Goal: Task Accomplishment & Management: Manage account settings

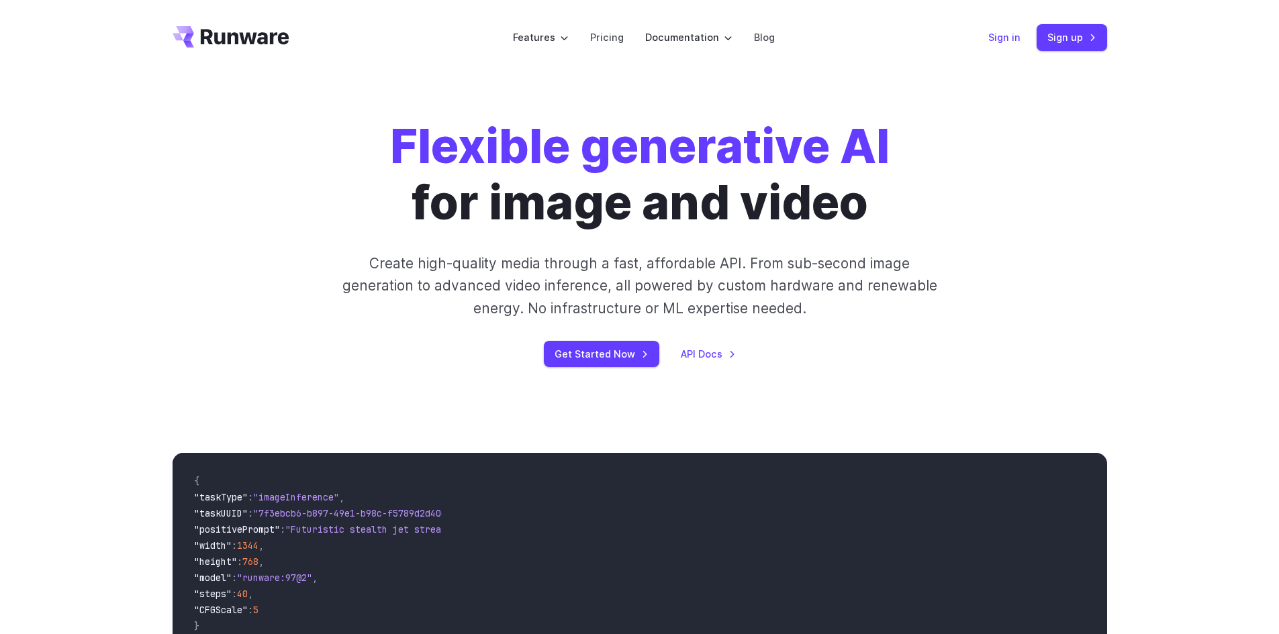
click at [1002, 32] on link "Sign in" at bounding box center [1004, 37] width 32 height 15
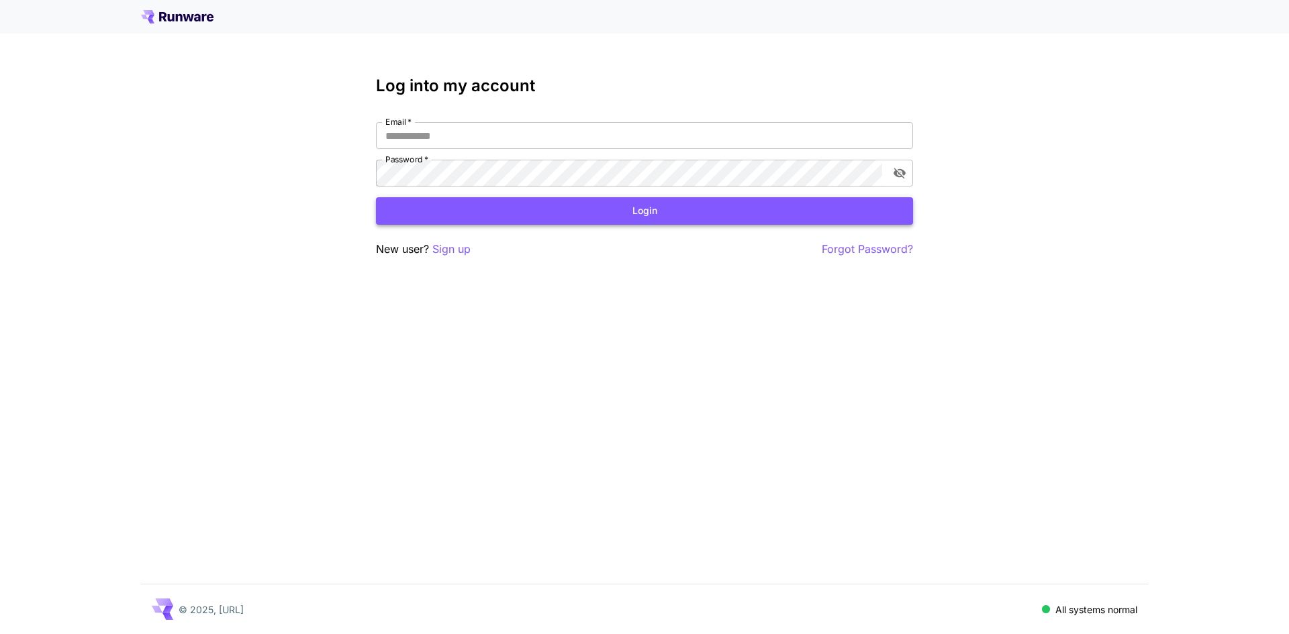
type input "**********"
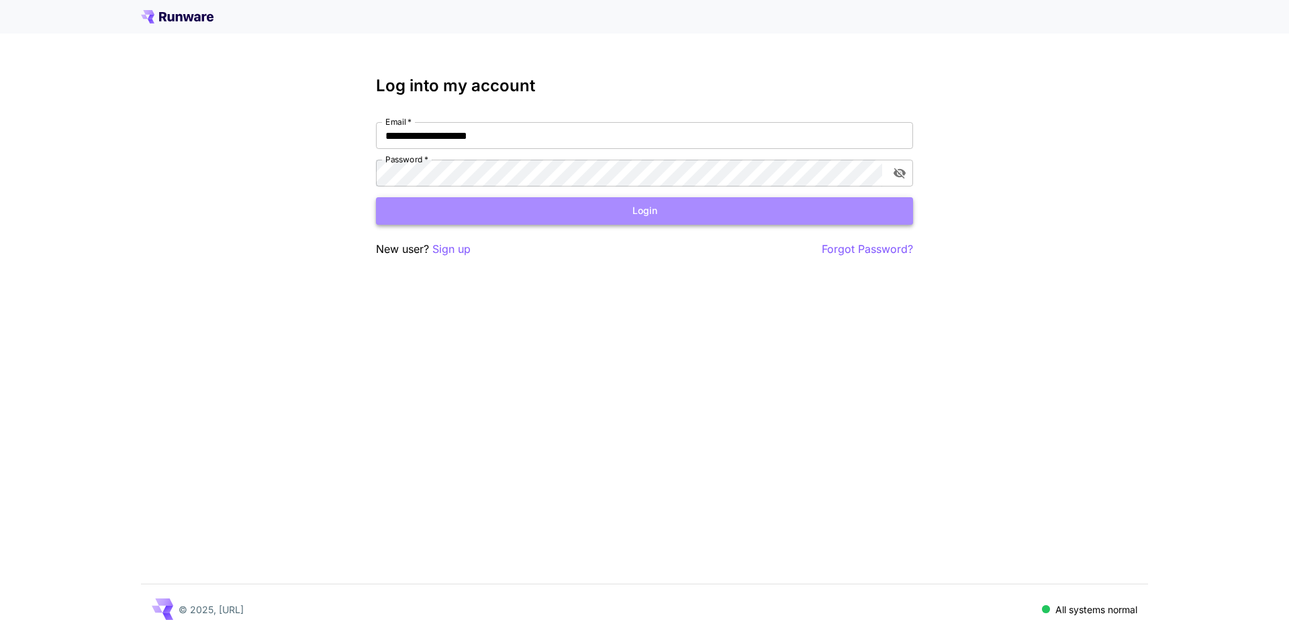
click at [602, 217] on button "Login" at bounding box center [644, 211] width 537 height 28
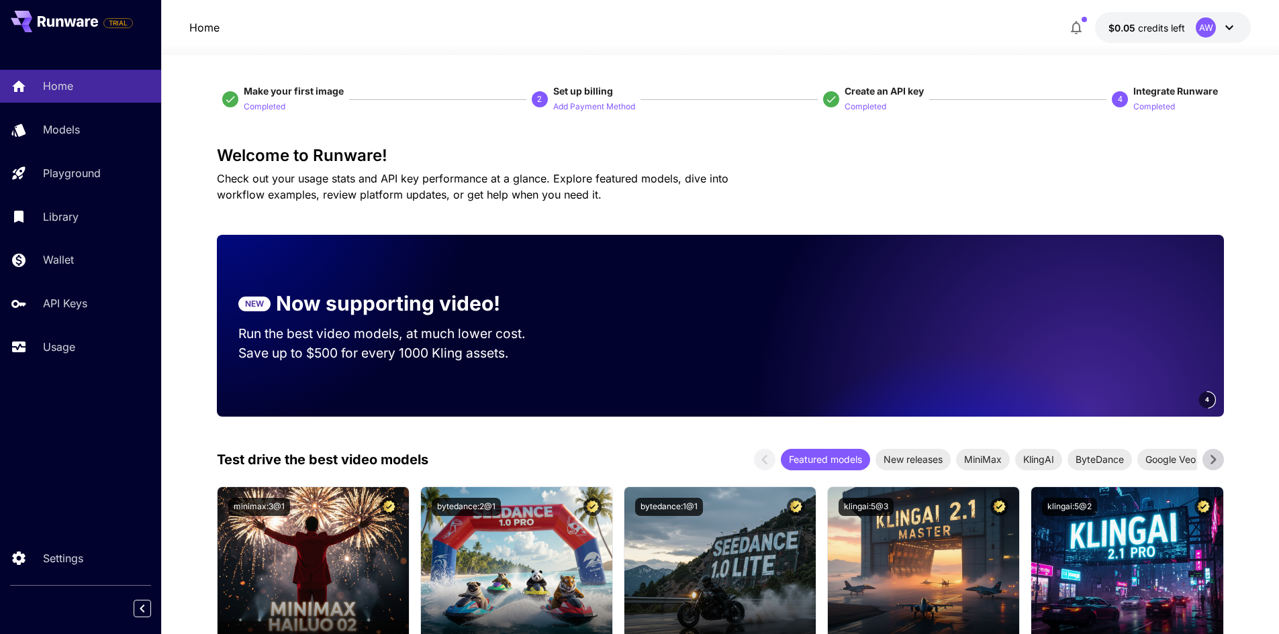
click at [1073, 27] on icon "button" at bounding box center [1076, 27] width 16 height 16
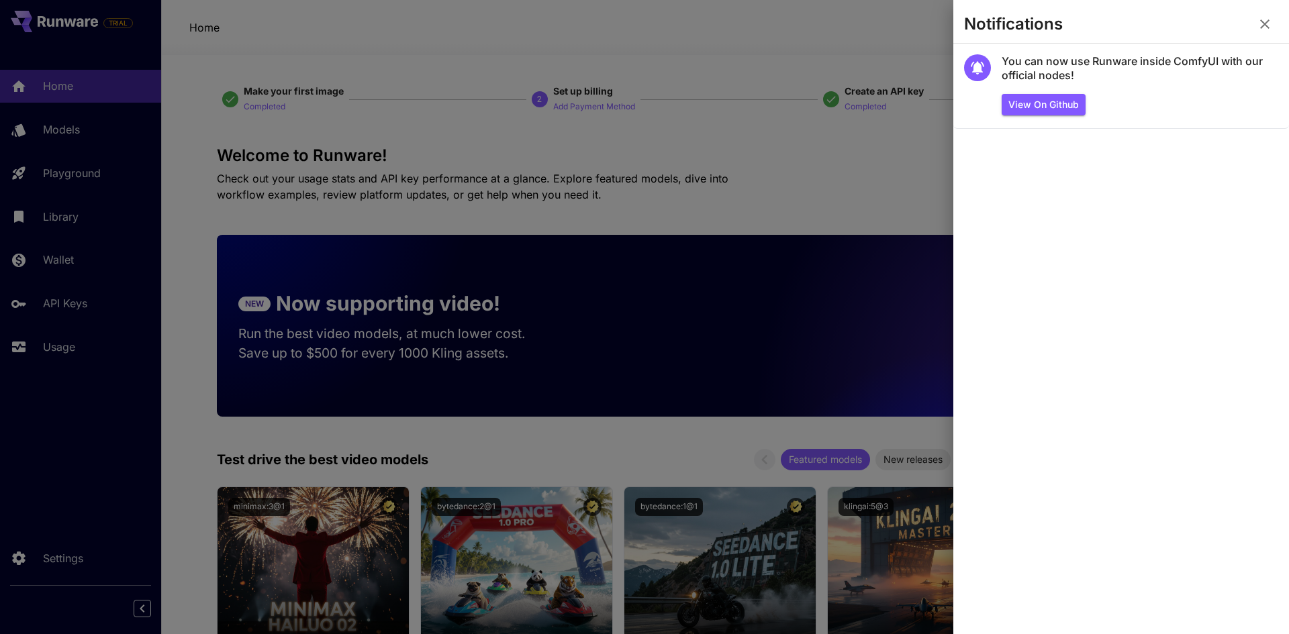
click at [871, 19] on div at bounding box center [644, 317] width 1289 height 634
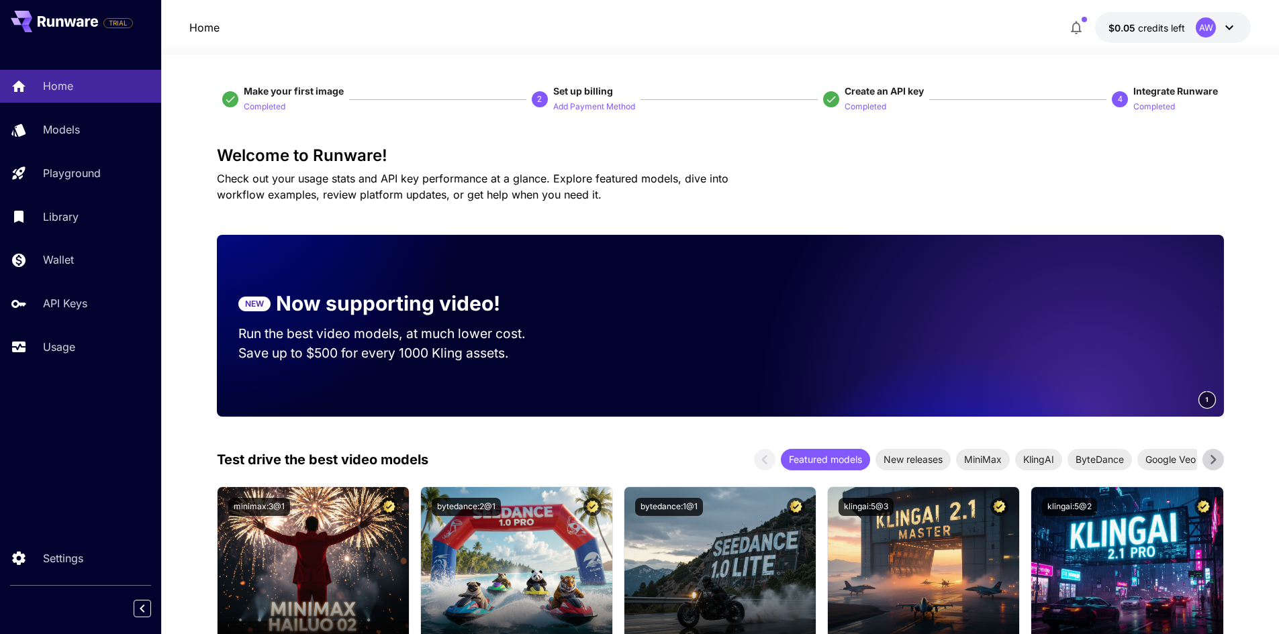
click at [1206, 30] on div "AW" at bounding box center [1206, 27] width 20 height 20
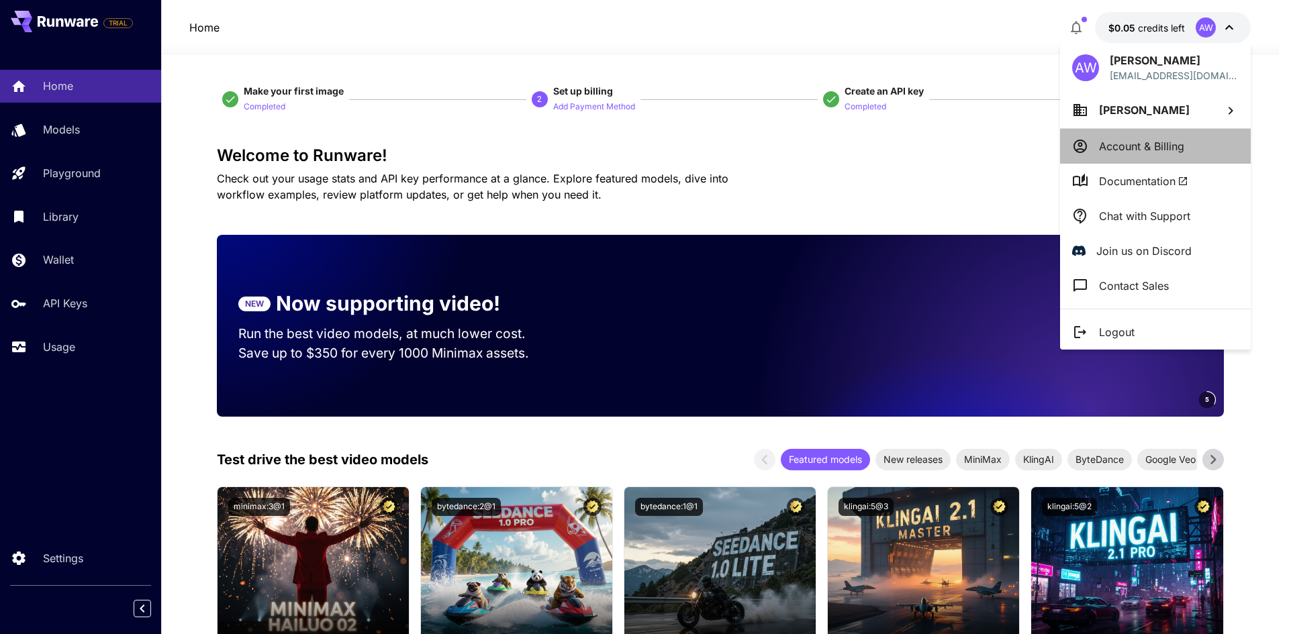
click at [1158, 137] on li "Account & Billing" at bounding box center [1155, 146] width 191 height 35
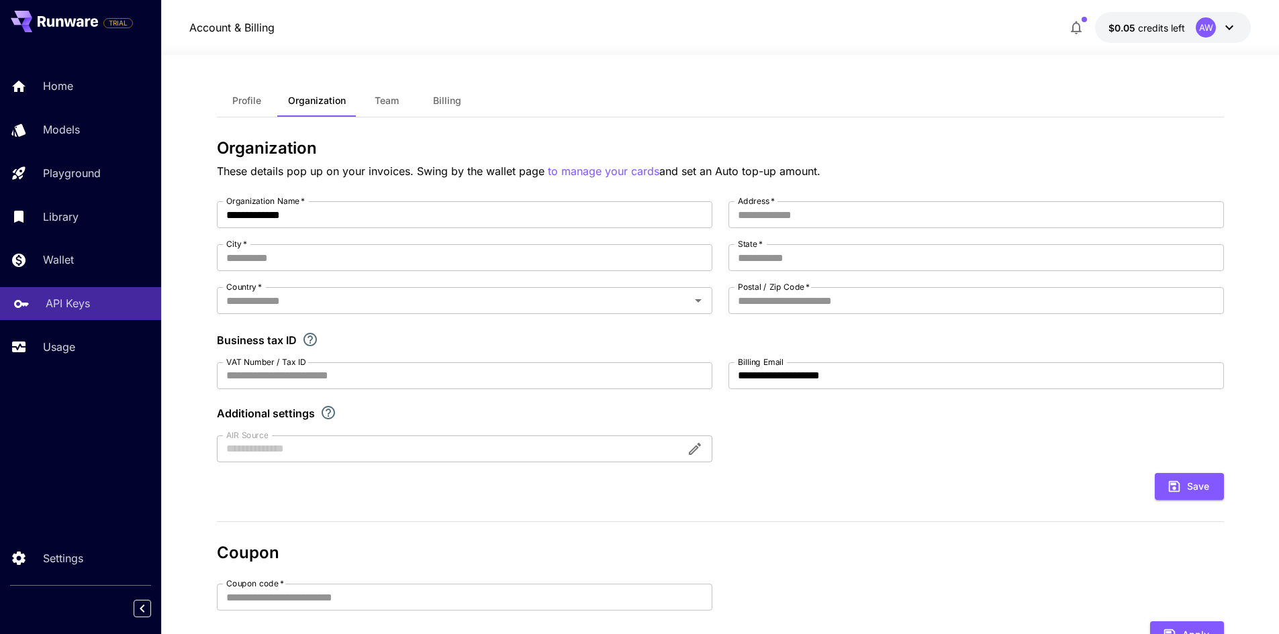
click at [62, 300] on p "API Keys" at bounding box center [68, 303] width 44 height 16
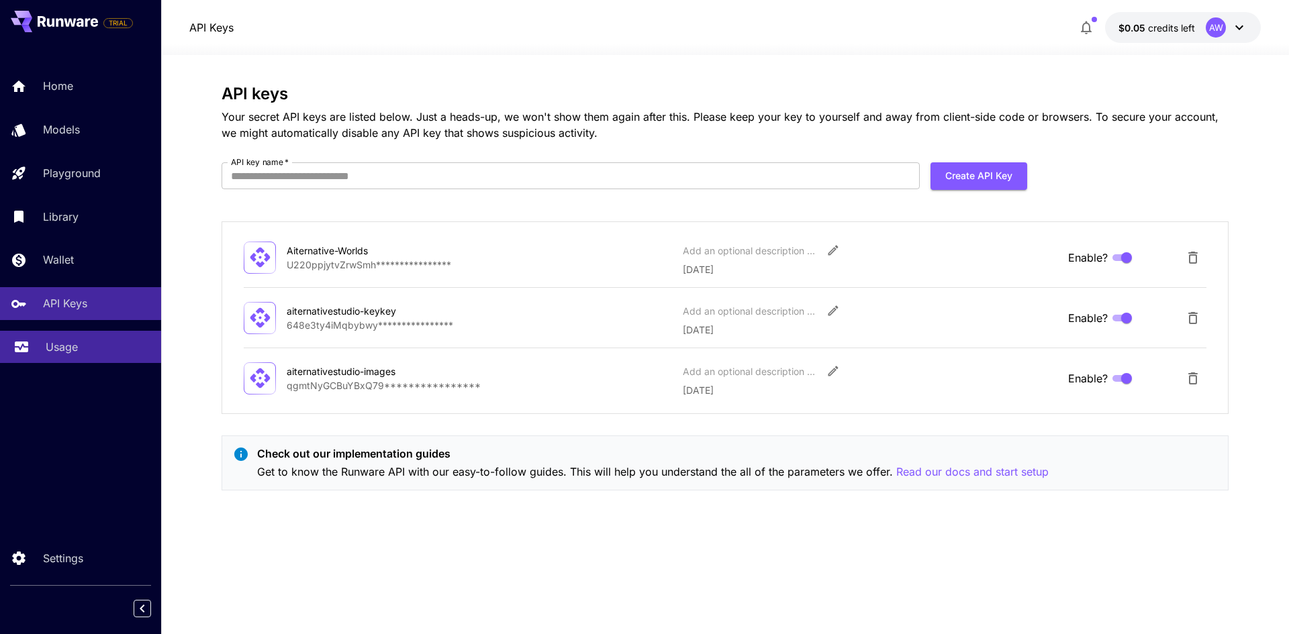
click at [75, 345] on p "Usage" at bounding box center [62, 347] width 32 height 16
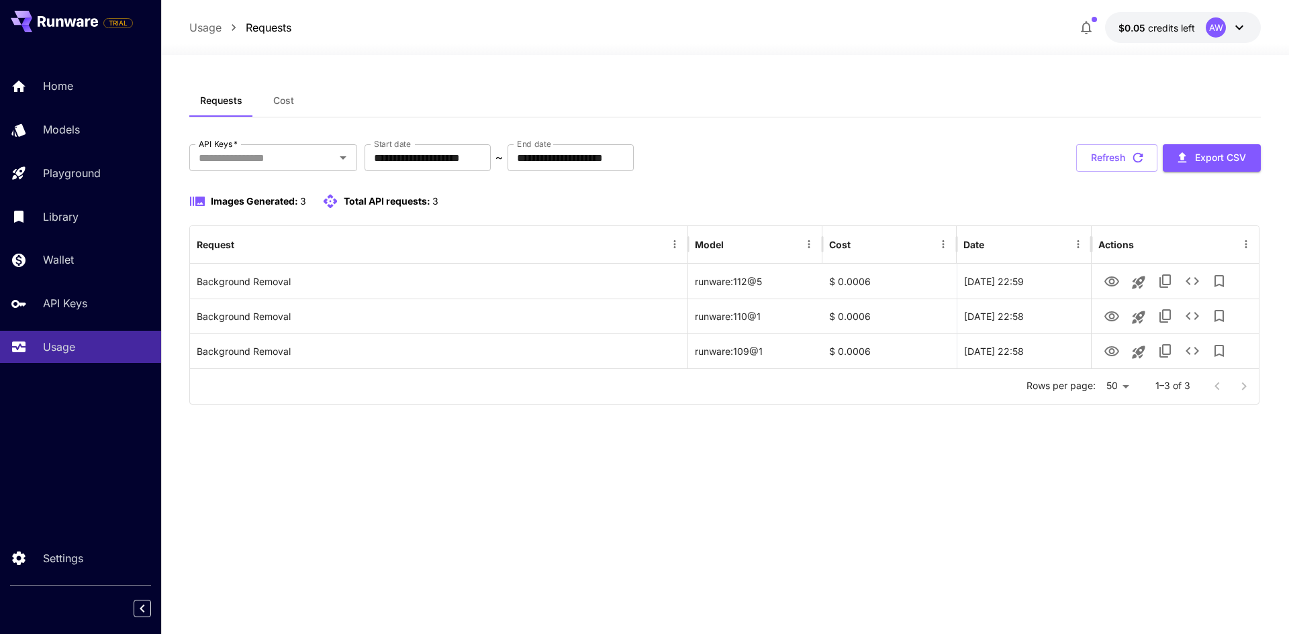
click at [276, 107] on button "Cost" at bounding box center [283, 101] width 60 height 32
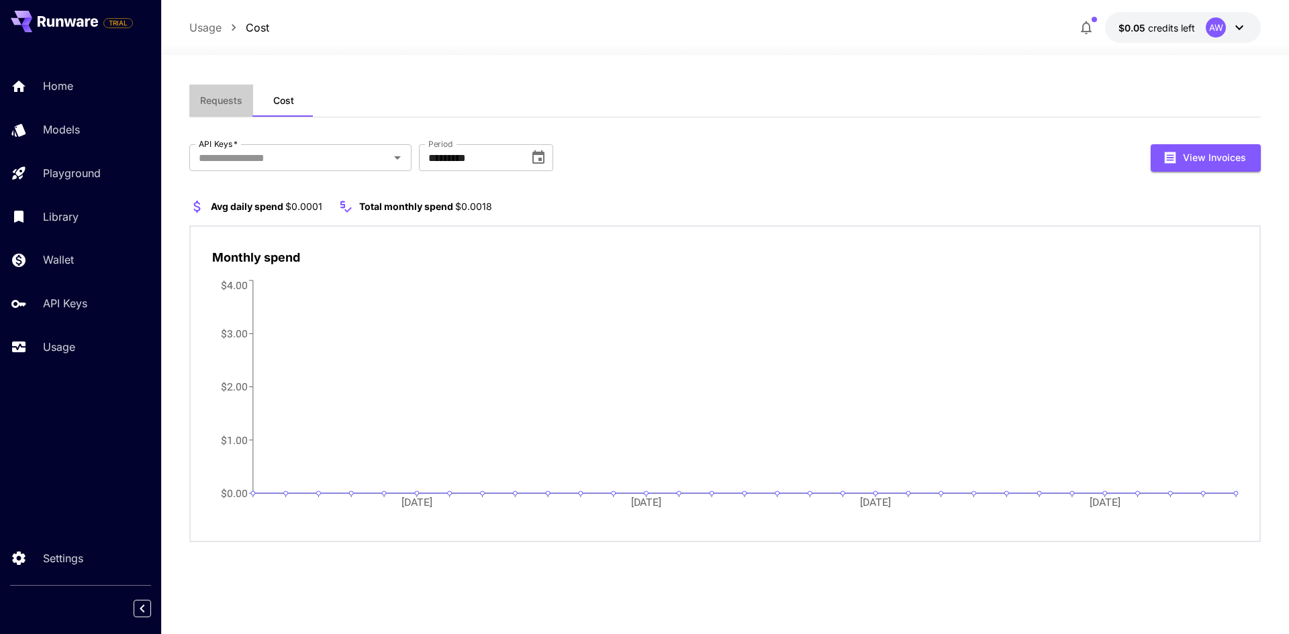
click at [227, 101] on span "Requests" at bounding box center [221, 101] width 42 height 12
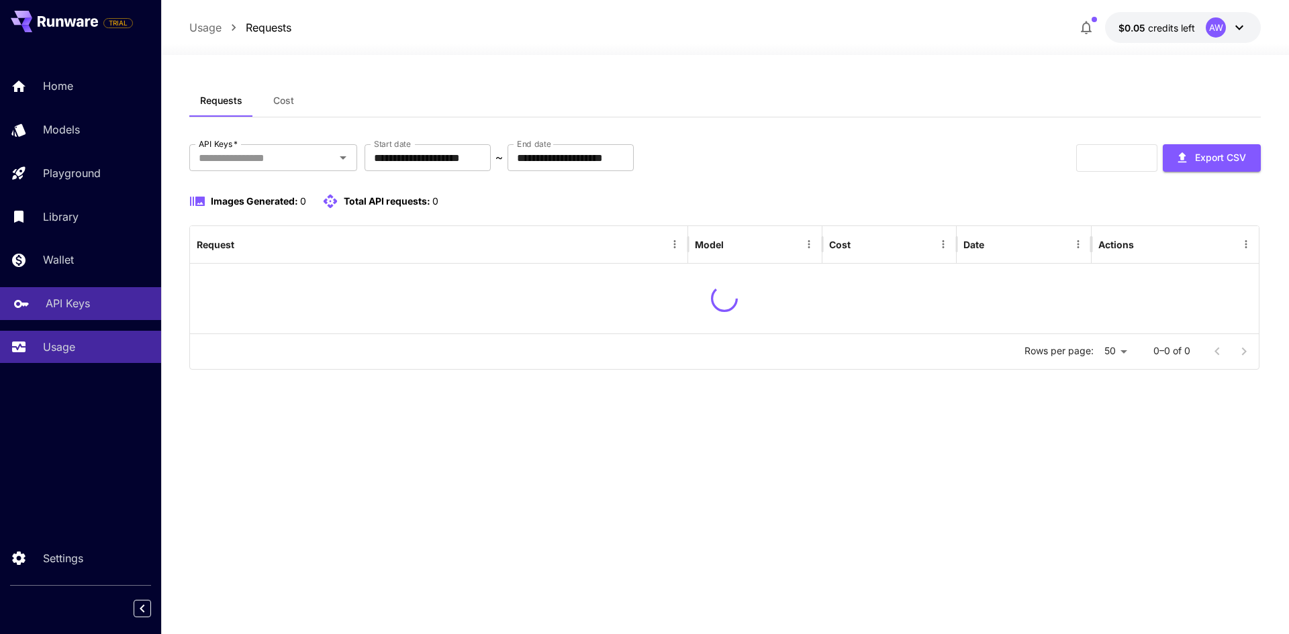
click at [86, 302] on p "API Keys" at bounding box center [68, 303] width 44 height 16
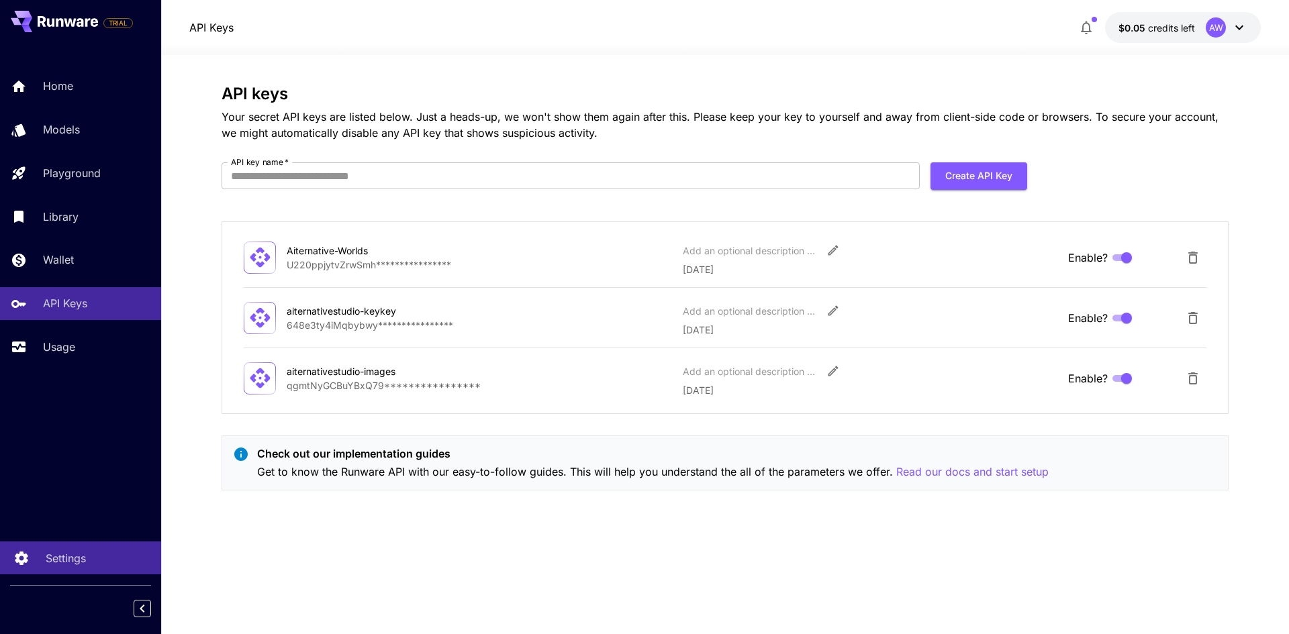
click at [76, 560] on p "Settings" at bounding box center [66, 558] width 40 height 16
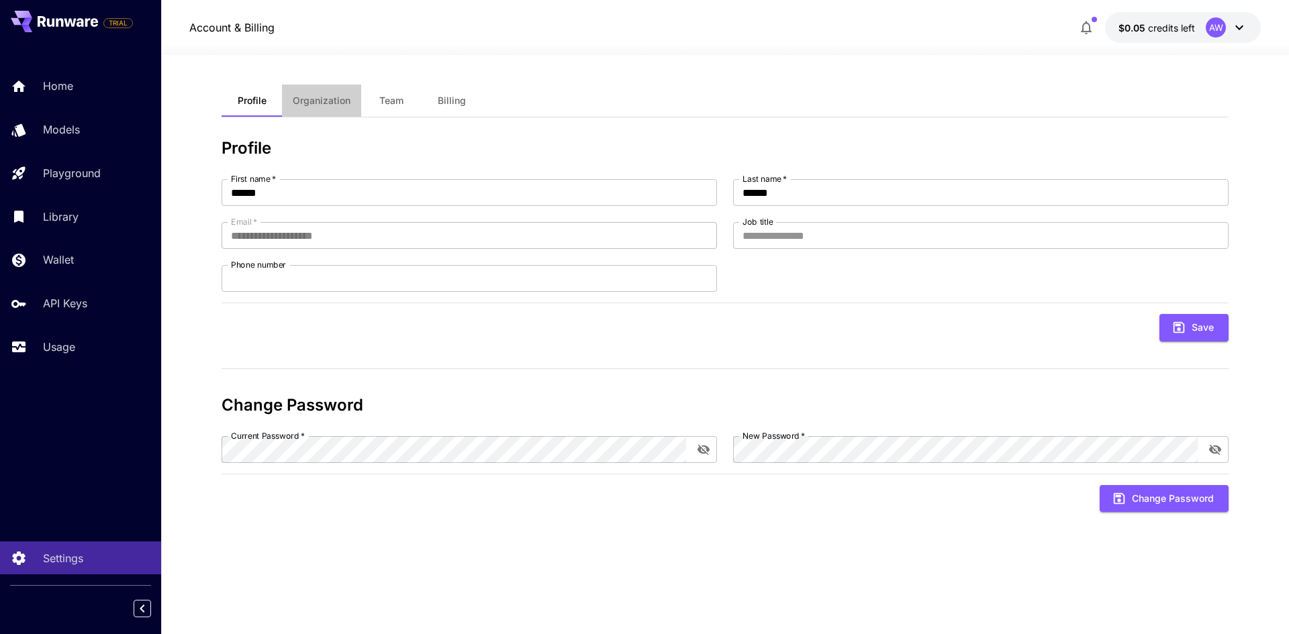
click at [304, 93] on button "Organization" at bounding box center [321, 101] width 79 height 32
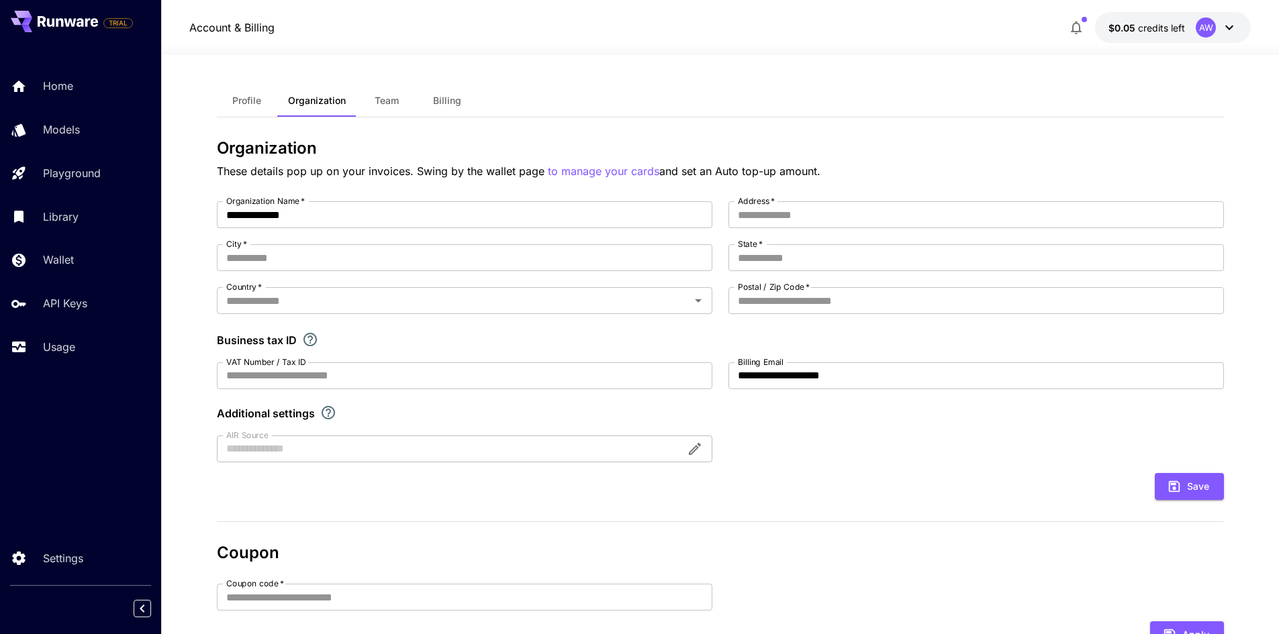
click at [387, 100] on span "Team" at bounding box center [387, 101] width 24 height 12
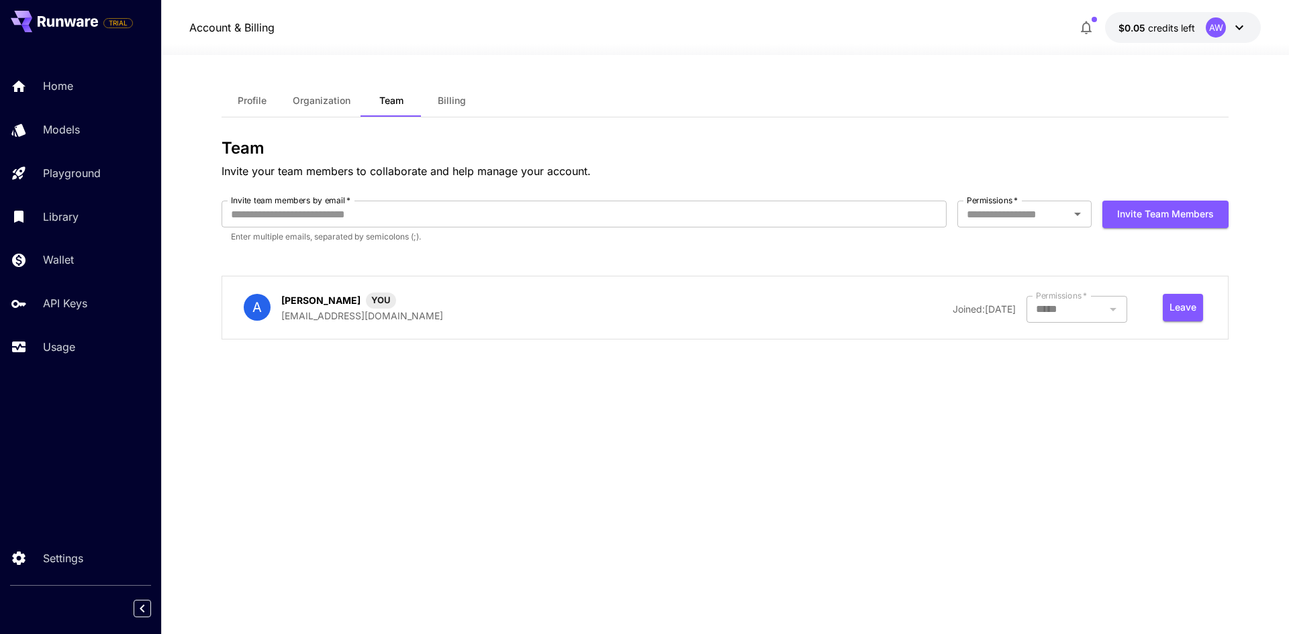
click at [467, 103] on button "Billing" at bounding box center [452, 101] width 60 height 32
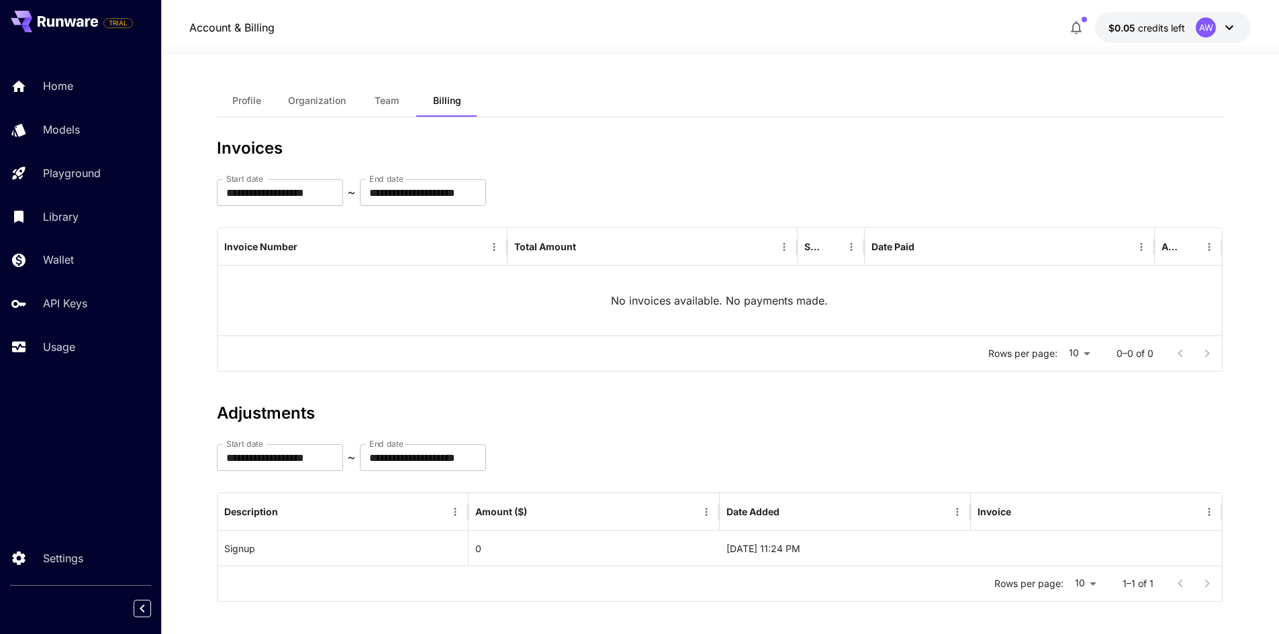
click at [388, 101] on span "Team" at bounding box center [387, 101] width 24 height 12
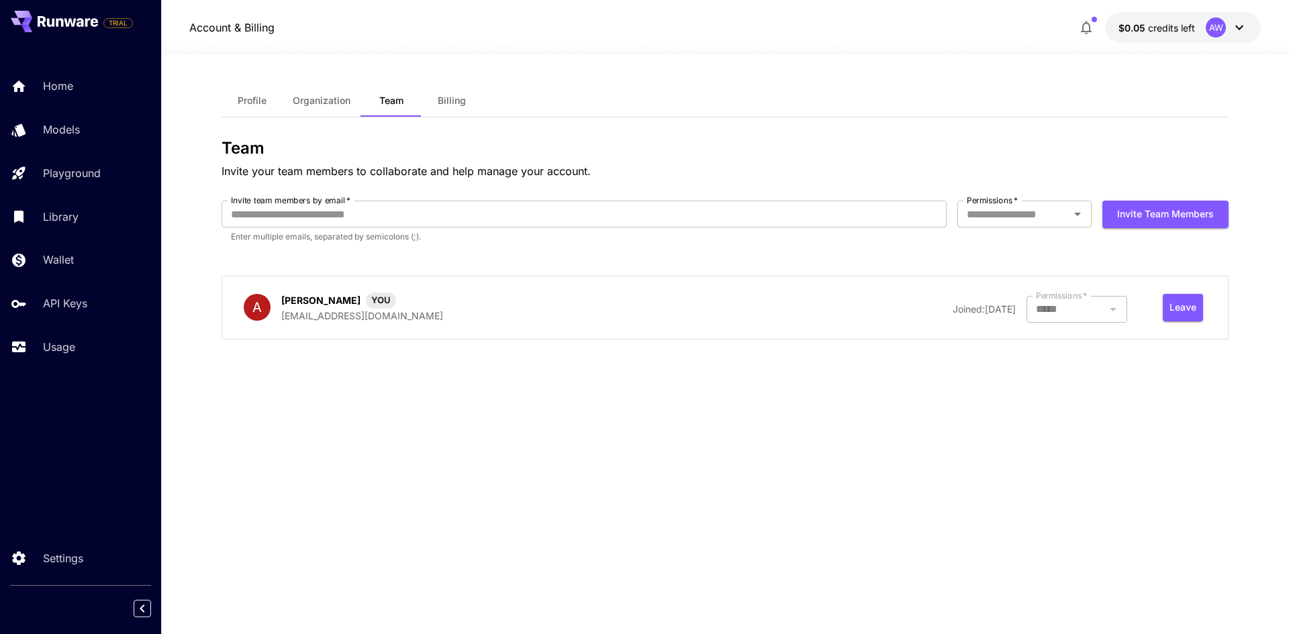
click at [440, 103] on span "Billing" at bounding box center [452, 101] width 28 height 12
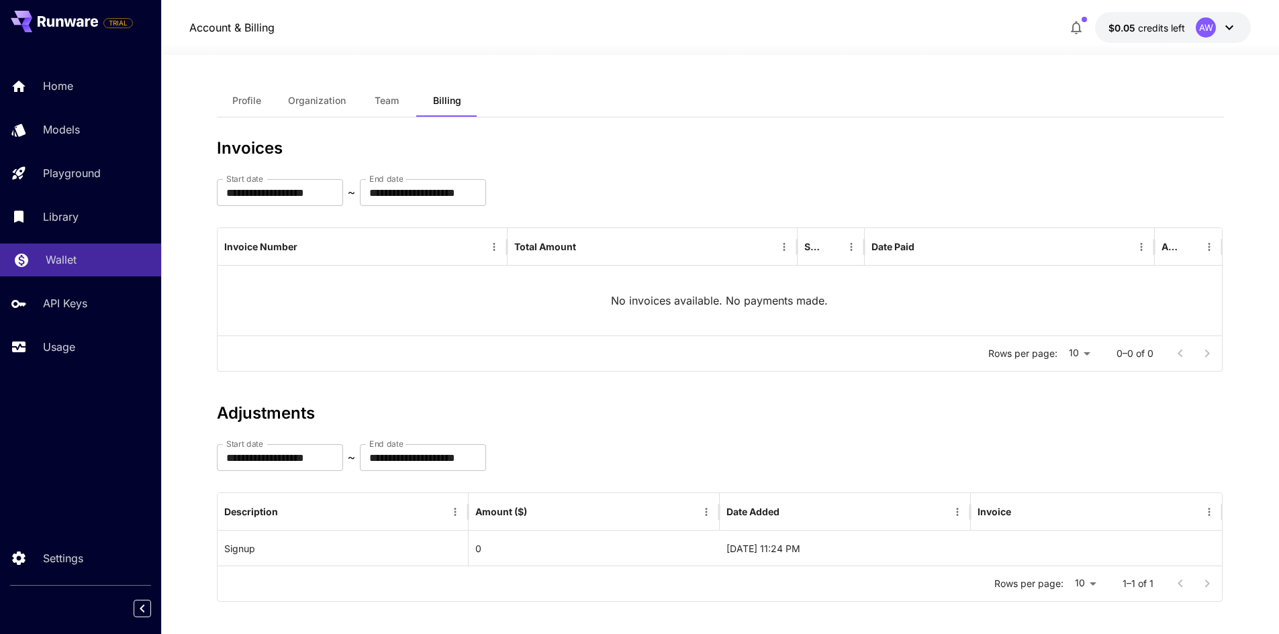
click at [64, 267] on p "Wallet" at bounding box center [61, 260] width 31 height 16
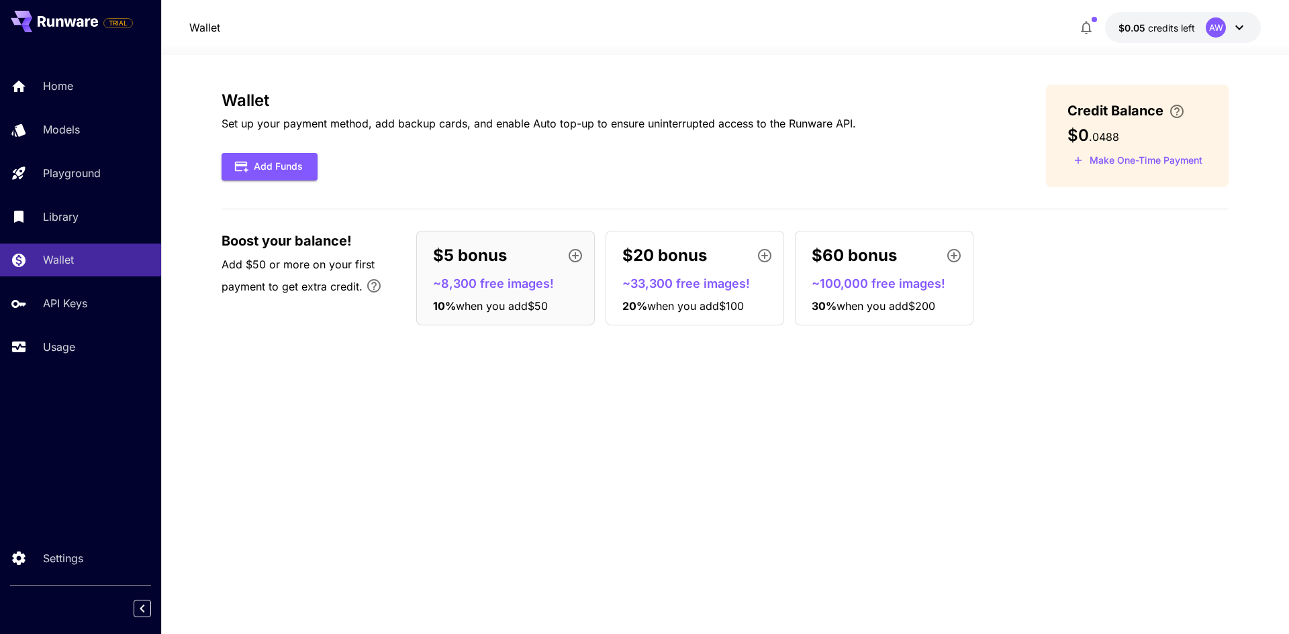
click at [741, 424] on div "Wallet Set up your payment method, add backup cards, and enable Auto top-up to …" at bounding box center [725, 345] width 1007 height 520
click at [68, 209] on p "Library" at bounding box center [64, 217] width 36 height 16
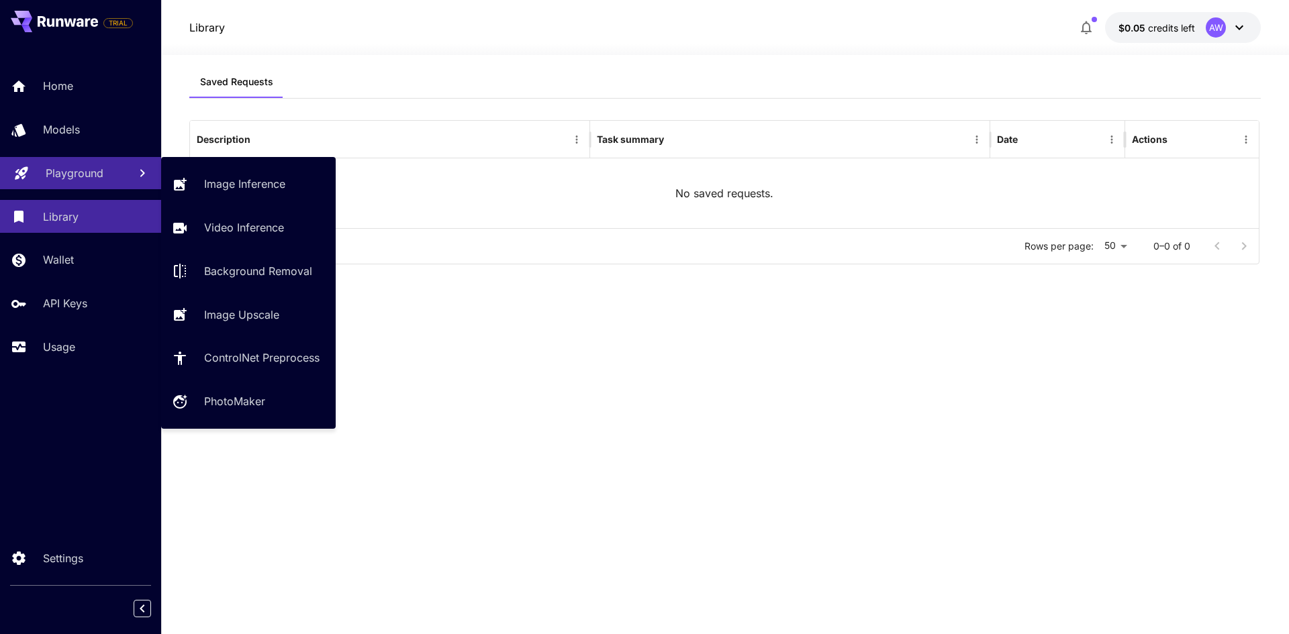
click at [102, 169] on p "Playground" at bounding box center [75, 173] width 58 height 16
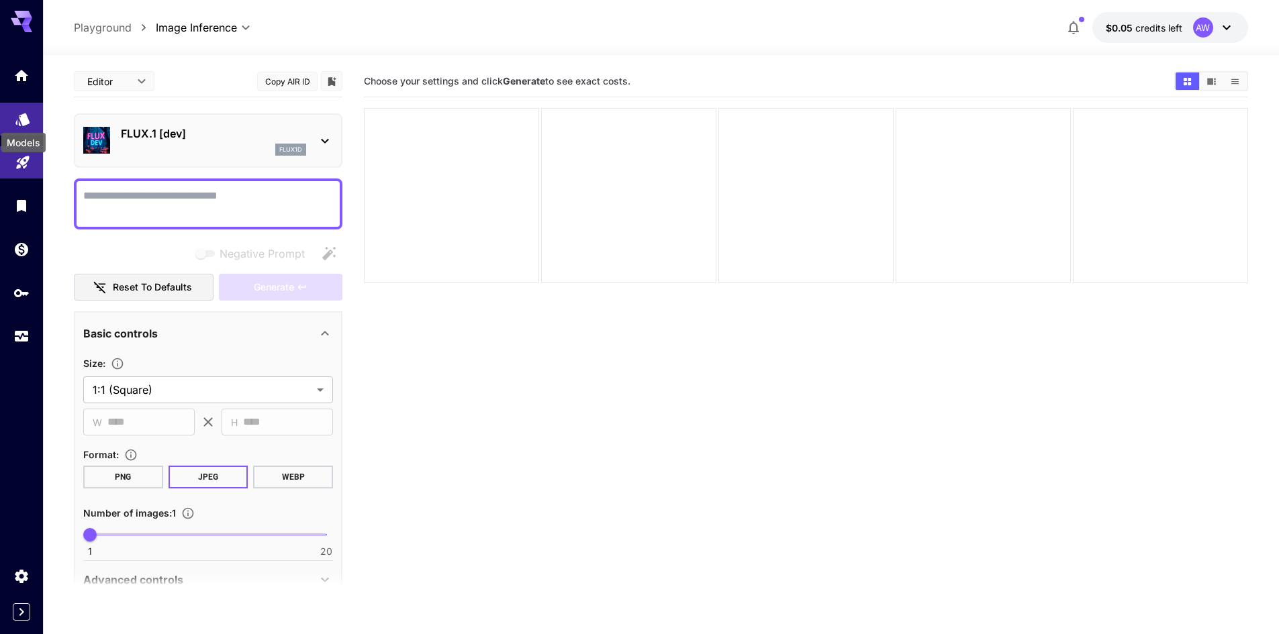
click at [30, 120] on icon "Models" at bounding box center [23, 115] width 16 height 16
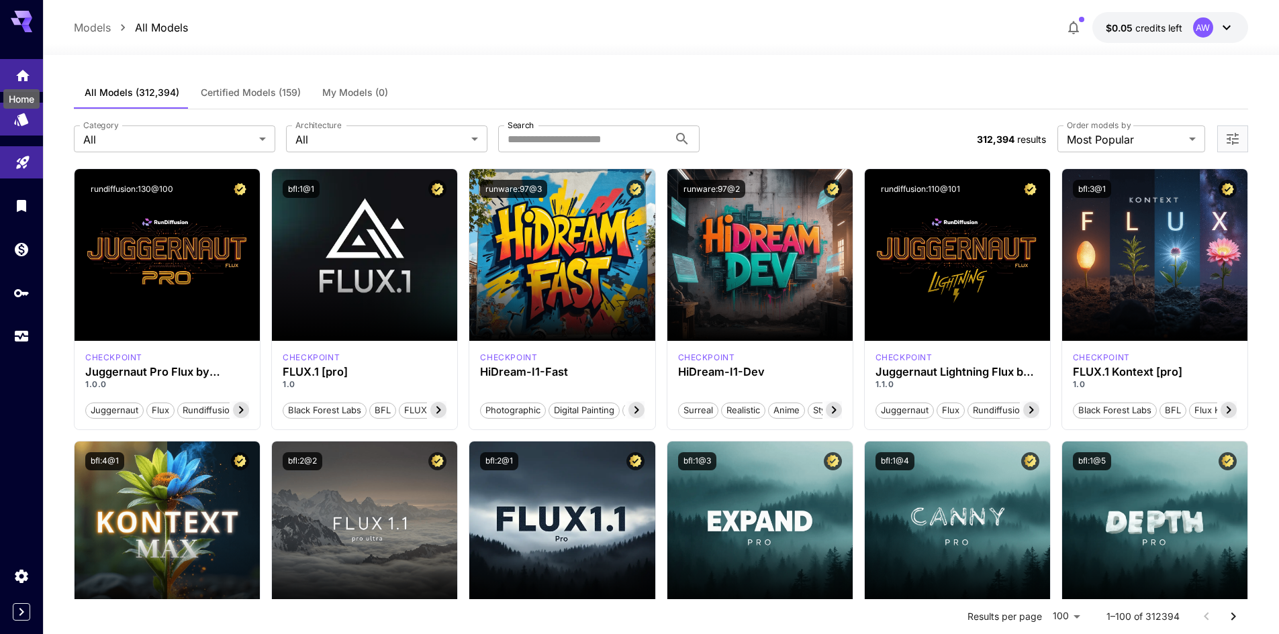
click at [17, 79] on icon "Home" at bounding box center [23, 72] width 16 height 16
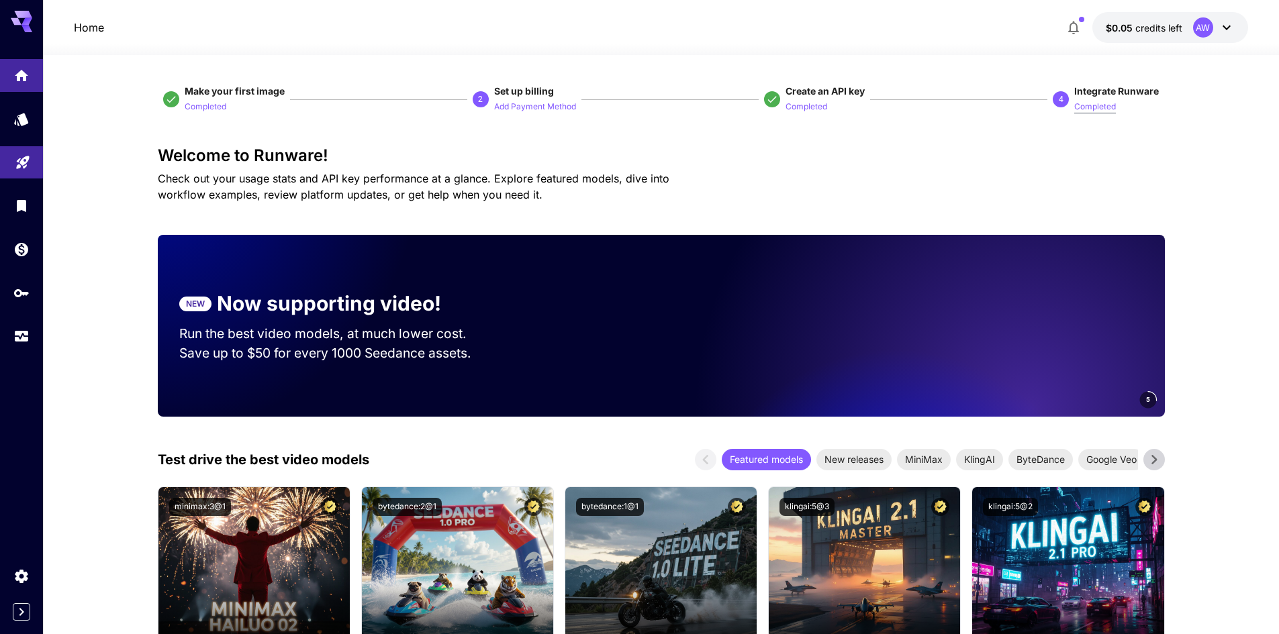
click at [1096, 101] on p "Completed" at bounding box center [1095, 107] width 42 height 13
click at [1102, 103] on p "Completed" at bounding box center [1095, 107] width 42 height 13
drag, startPoint x: 530, startPoint y: 83, endPoint x: 531, endPoint y: 93, distance: 10.8
click at [531, 93] on span "Set up billing" at bounding box center [524, 90] width 60 height 11
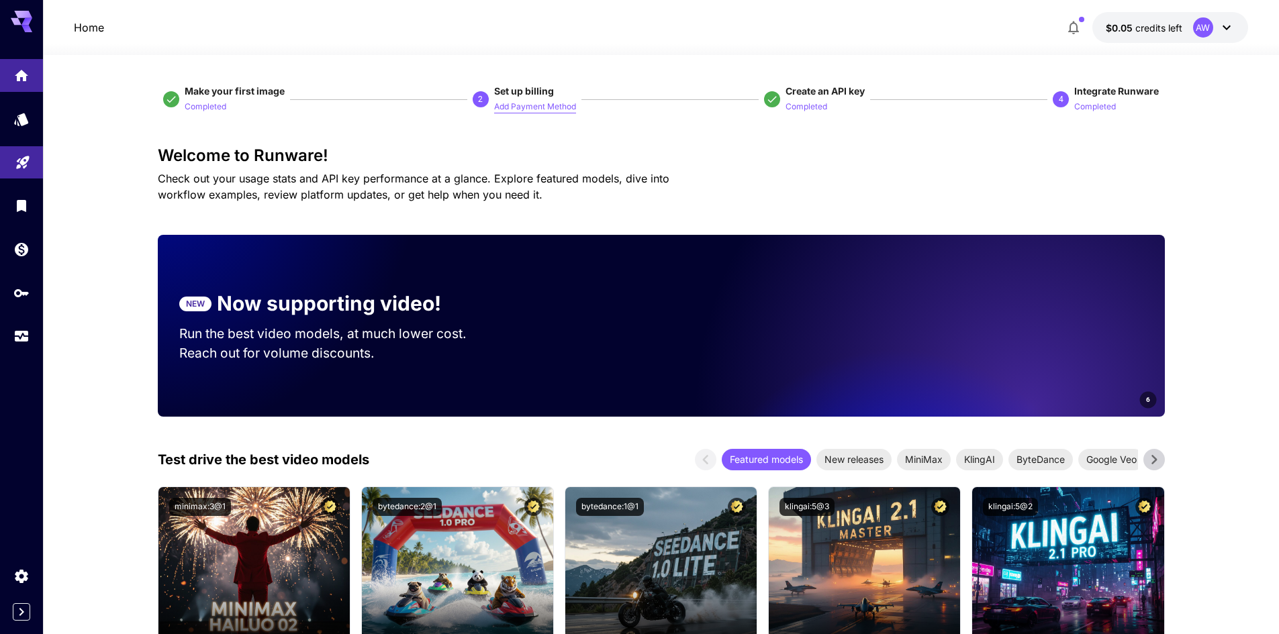
click at [534, 107] on p "Add Payment Method" at bounding box center [535, 107] width 82 height 13
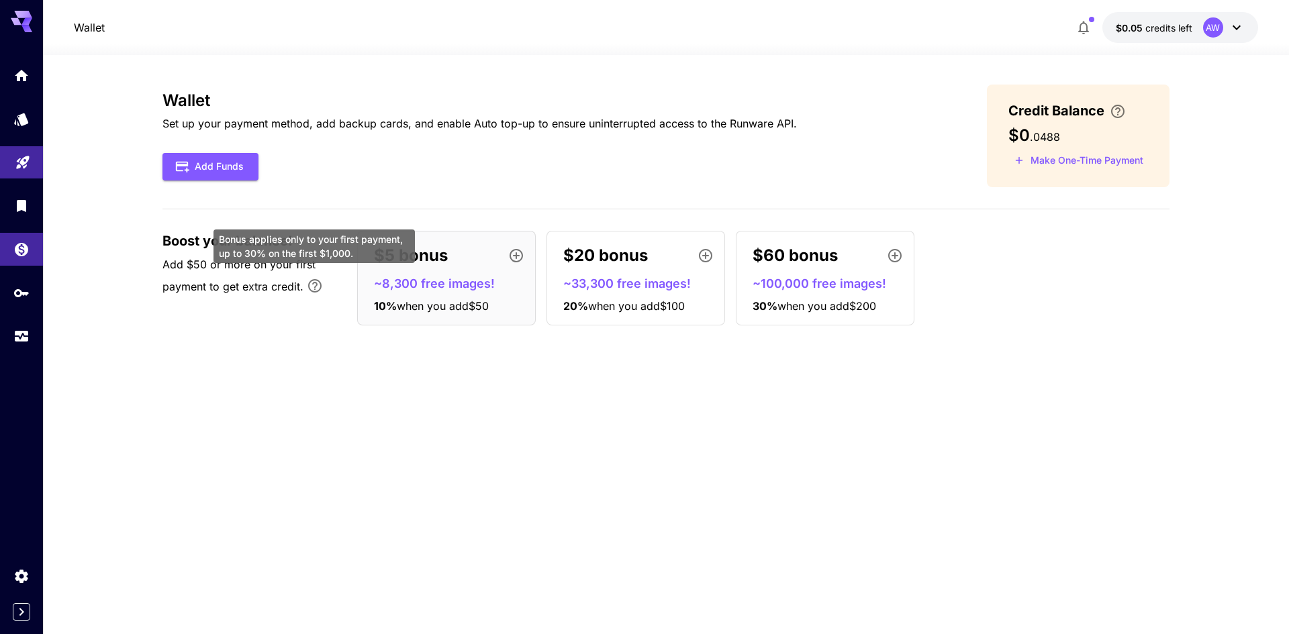
click at [314, 287] on icon "Bonus applies only to your first payment, up to 30% on the first $1,000." at bounding box center [314, 285] width 13 height 13
drag, startPoint x: 363, startPoint y: 355, endPoint x: 340, endPoint y: 355, distance: 22.8
click at [358, 355] on div "Wallet Set up your payment method, add backup cards, and enable Auto top-up to …" at bounding box center [665, 345] width 1007 height 520
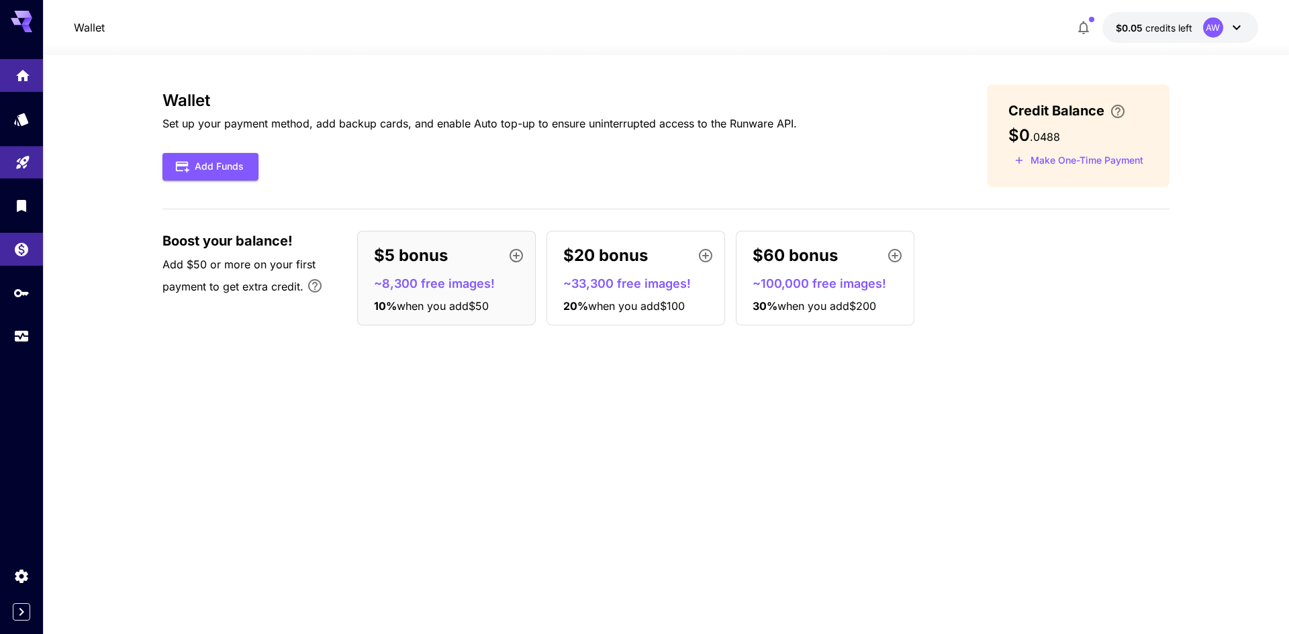
click at [24, 85] on link at bounding box center [21, 75] width 43 height 33
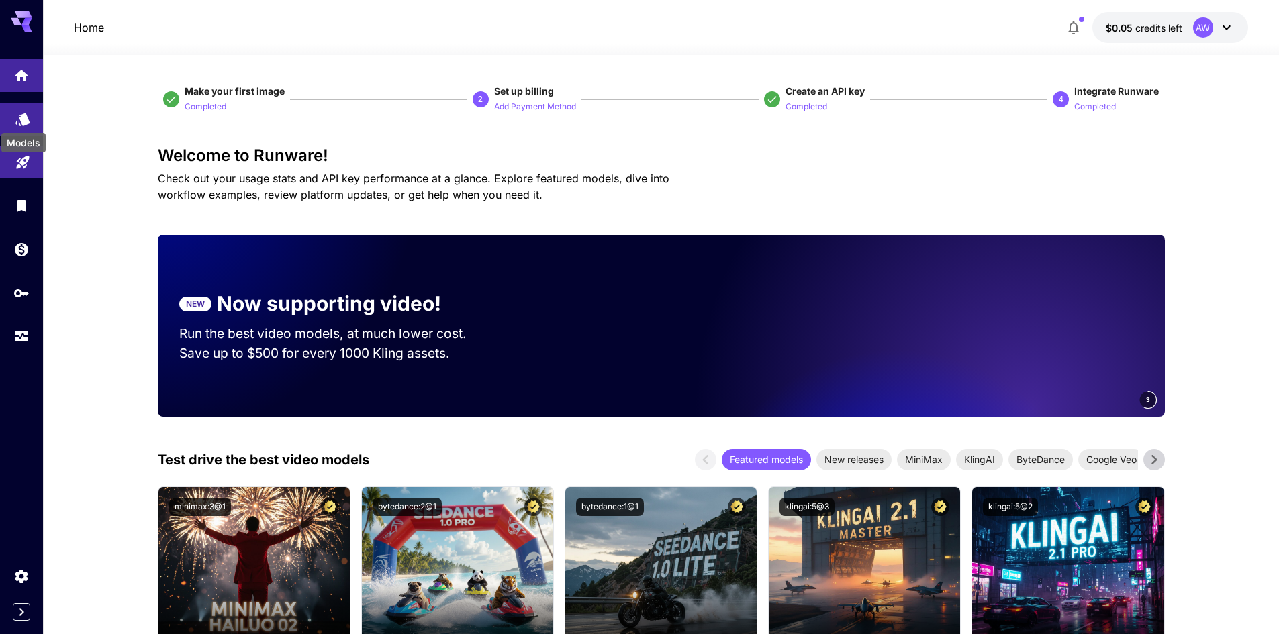
click at [24, 113] on icon "Models" at bounding box center [22, 115] width 14 height 13
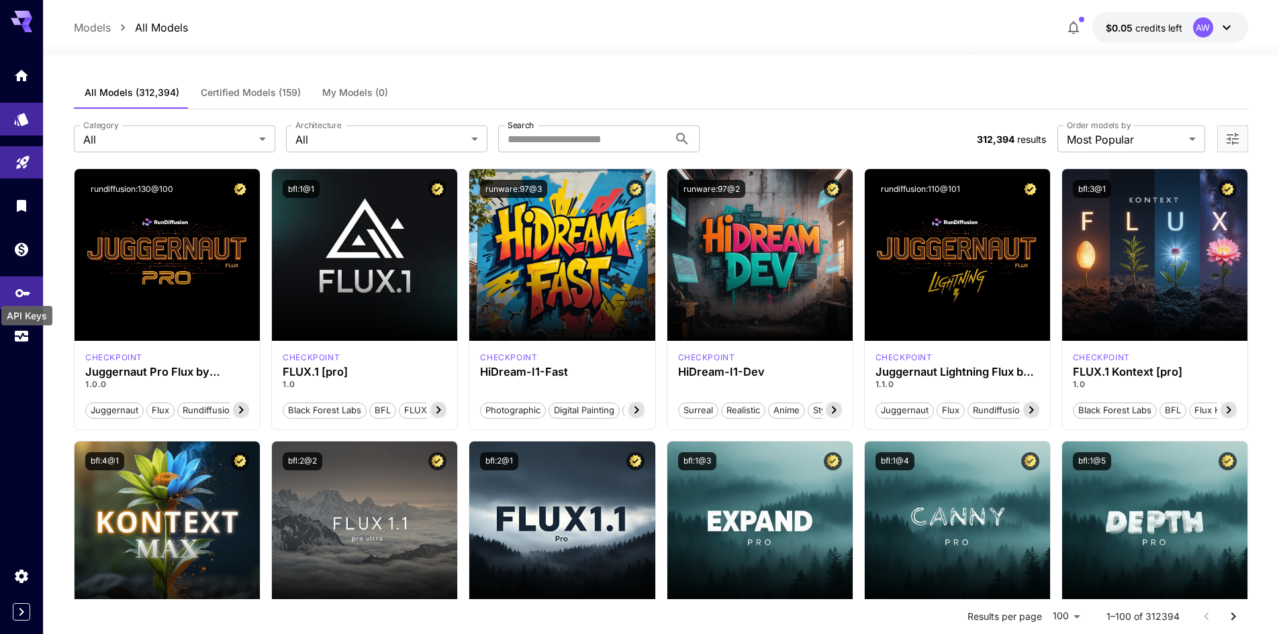
click at [13, 290] on link at bounding box center [21, 293] width 43 height 33
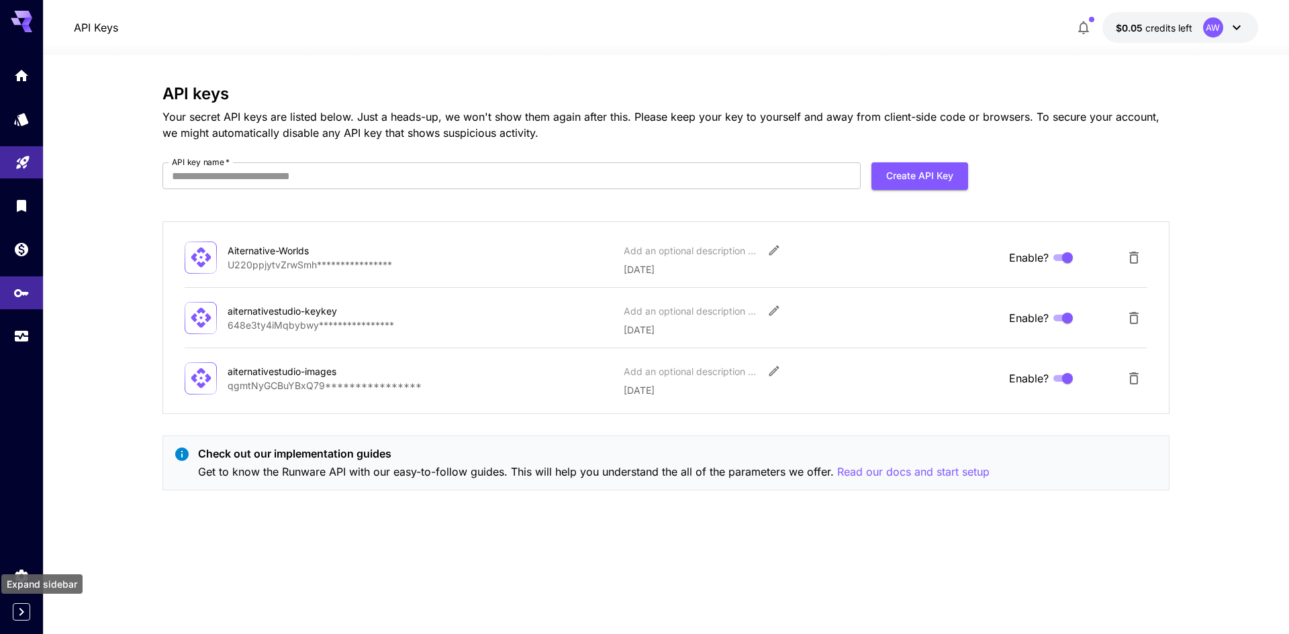
click at [20, 612] on icon "Expand sidebar" at bounding box center [21, 612] width 16 height 16
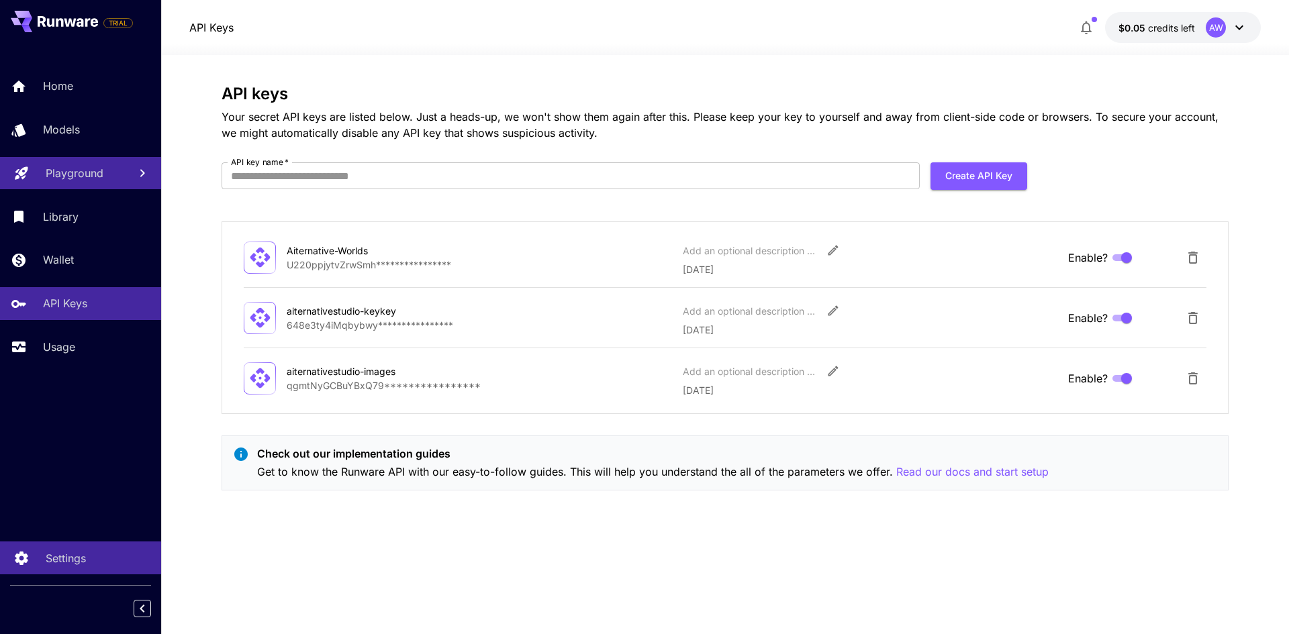
click at [69, 556] on p "Settings" at bounding box center [66, 558] width 40 height 16
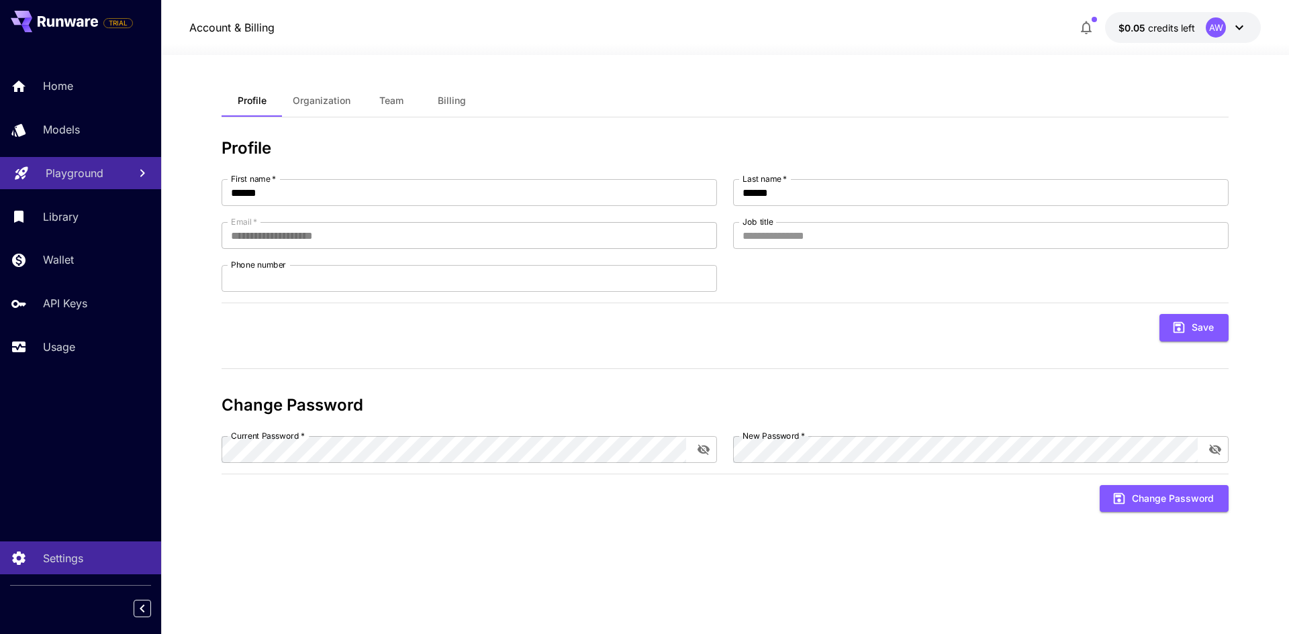
click at [308, 104] on span "Organization" at bounding box center [322, 101] width 58 height 12
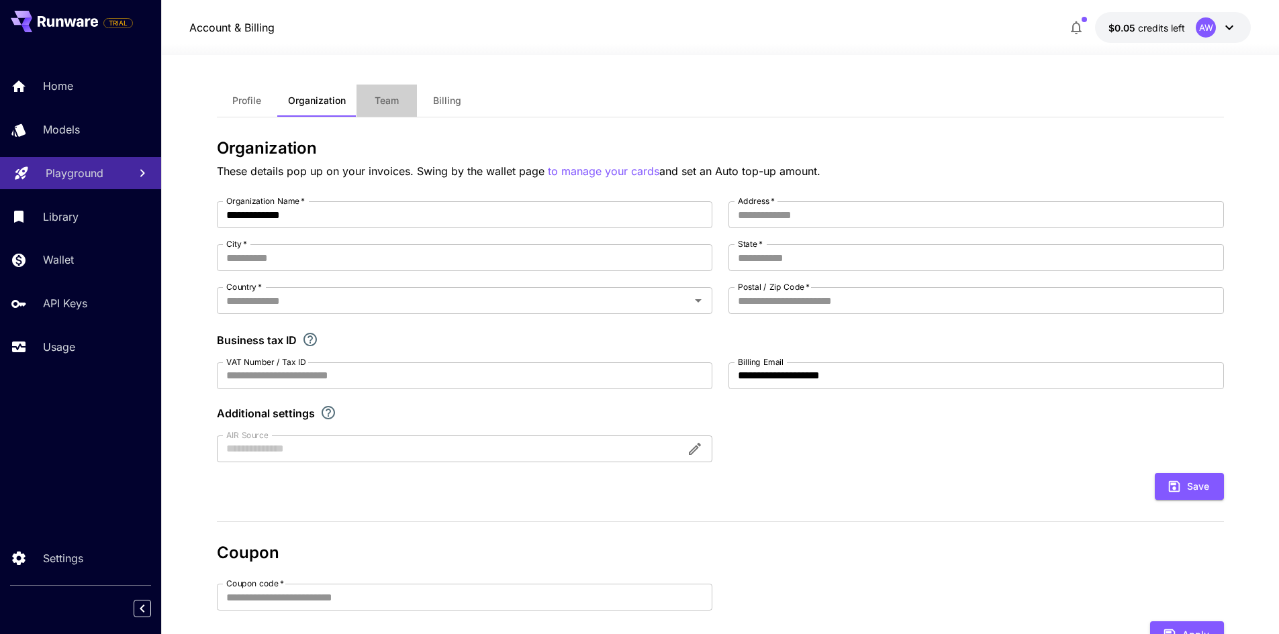
click at [395, 103] on span "Team" at bounding box center [387, 101] width 24 height 12
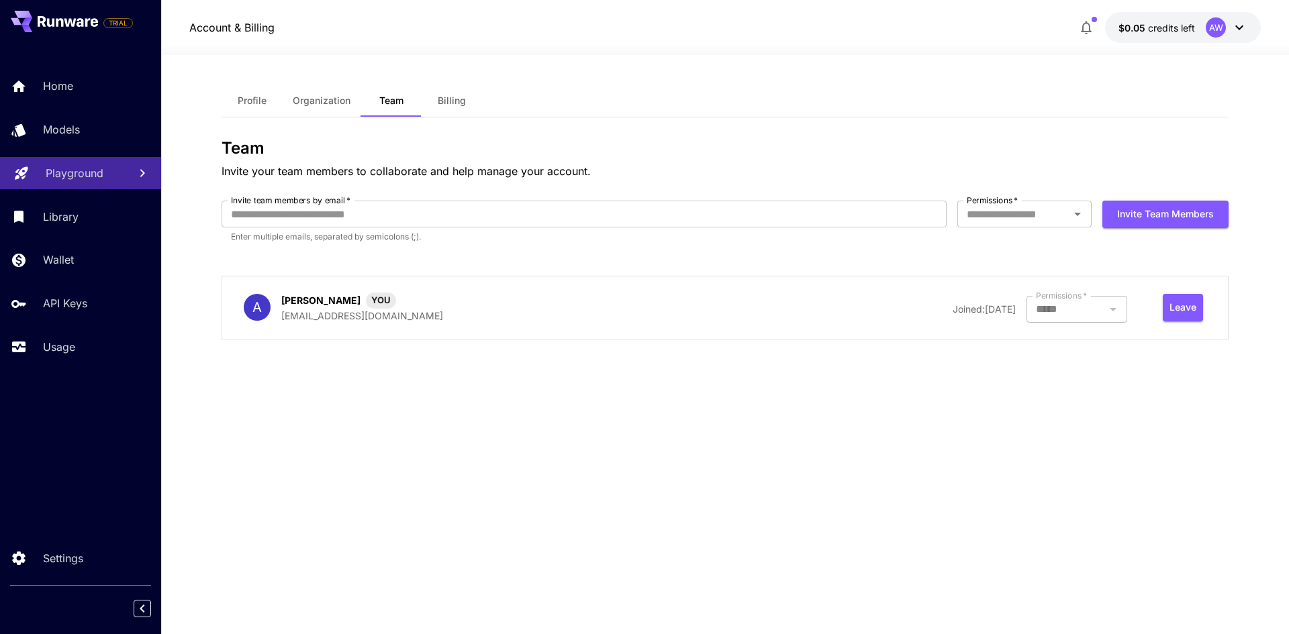
click at [439, 102] on span "Billing" at bounding box center [452, 101] width 28 height 12
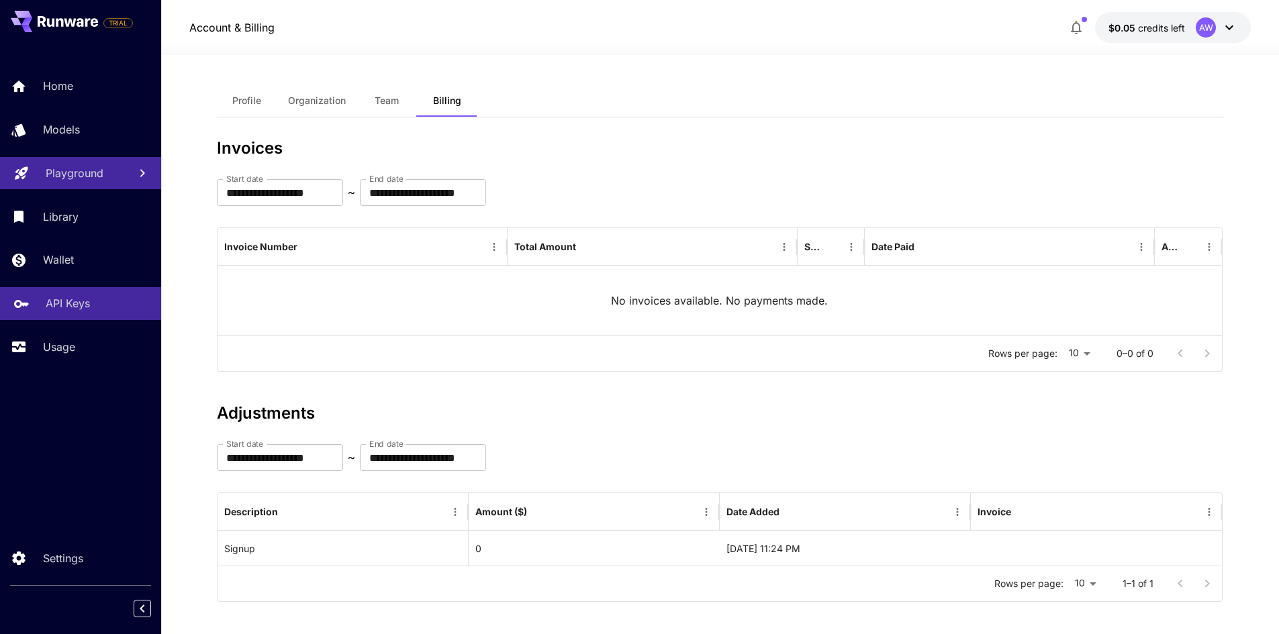
click at [50, 306] on p "API Keys" at bounding box center [68, 303] width 44 height 16
